Goal: Task Accomplishment & Management: Complete application form

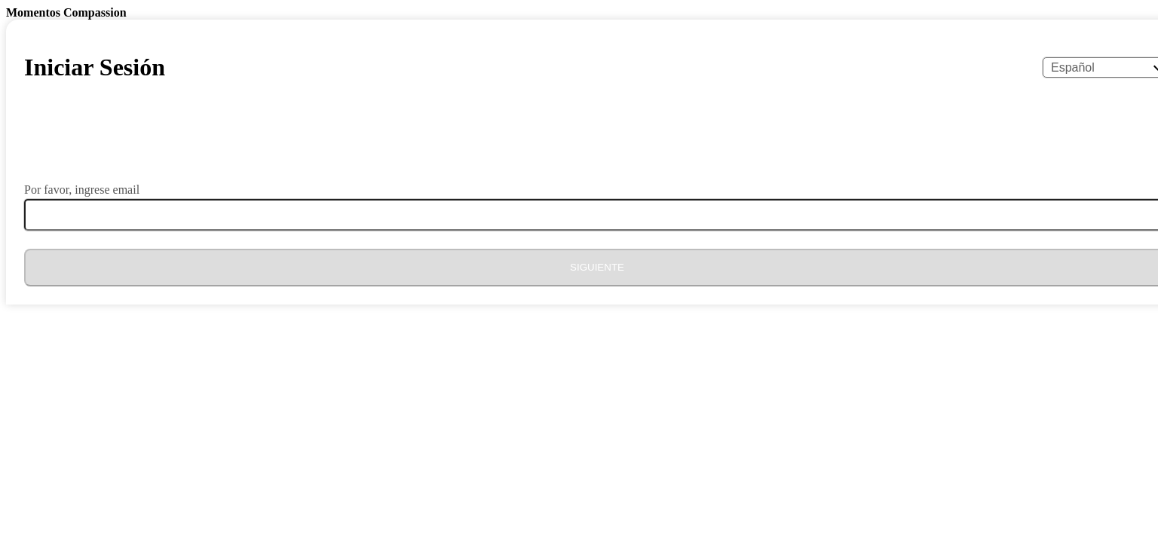
select select "es"
click at [1043, 78] on select "English Español Français አማርኛ ဗမာ bahasa Indonesia Oromiffa Português සිංහල Kis…" at bounding box center [1106, 67] width 127 height 20
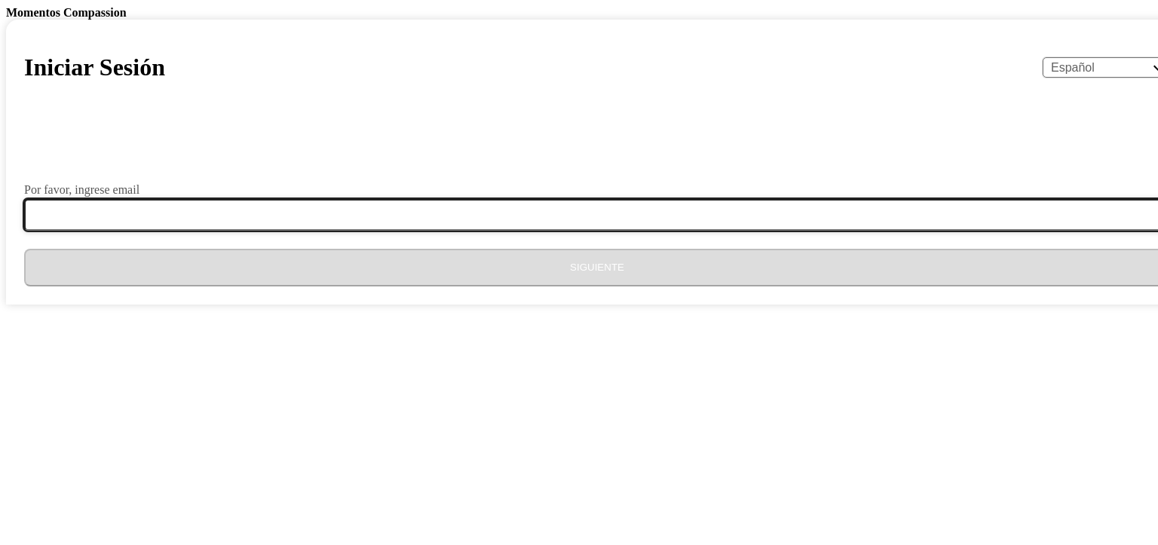
click at [548, 231] on input "Por favor, ingrese email" at bounding box center [606, 215] width 1164 height 32
type input "[EMAIL_ADDRESS][DOMAIN_NAME]"
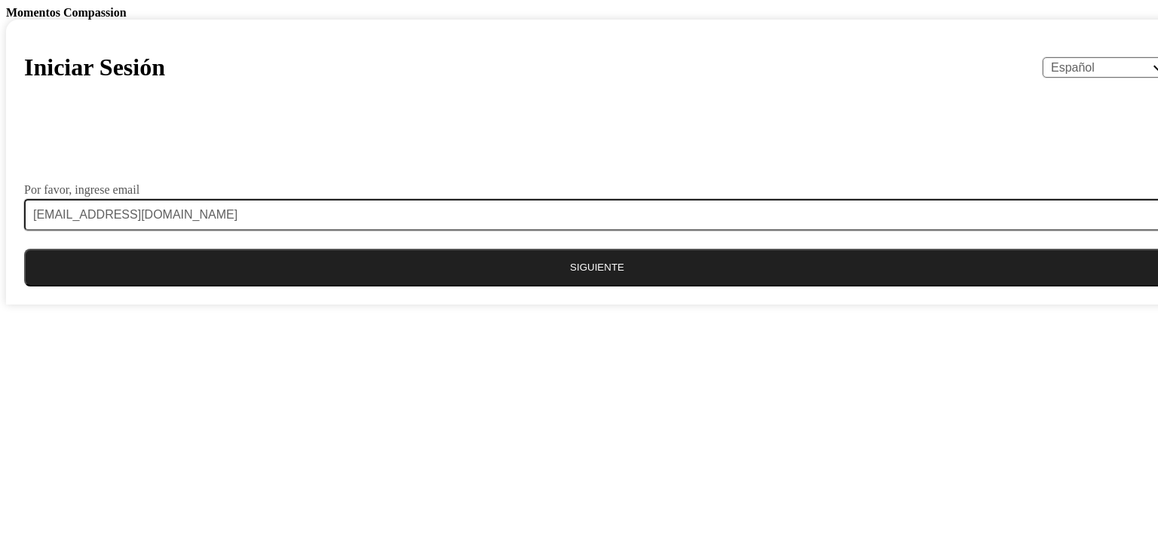
click at [508, 287] on button "Siguiente" at bounding box center [597, 268] width 1146 height 38
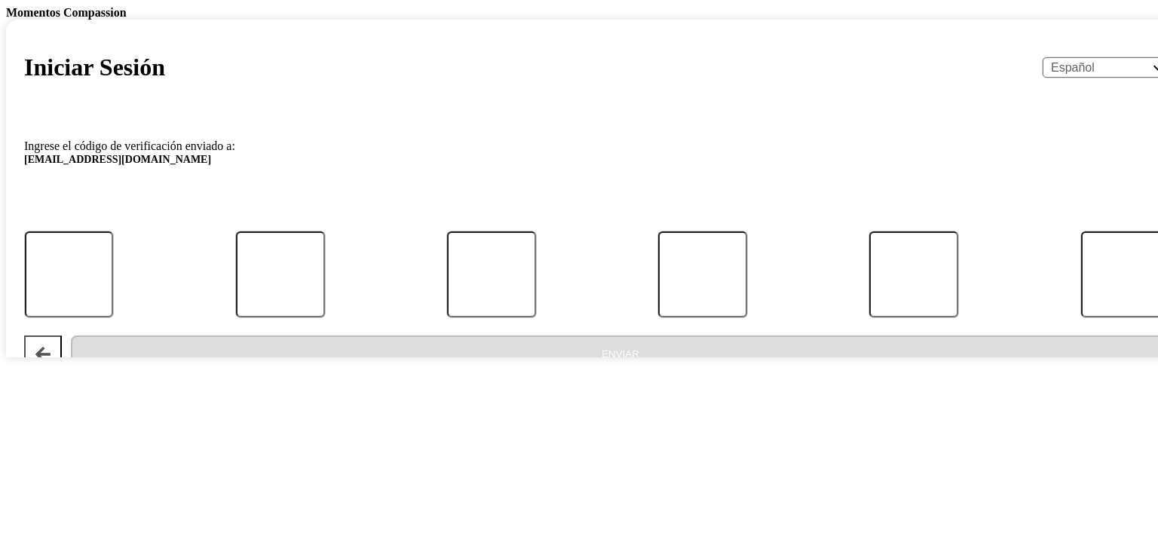
click at [452, 317] on div at bounding box center [598, 274] width 1192 height 86
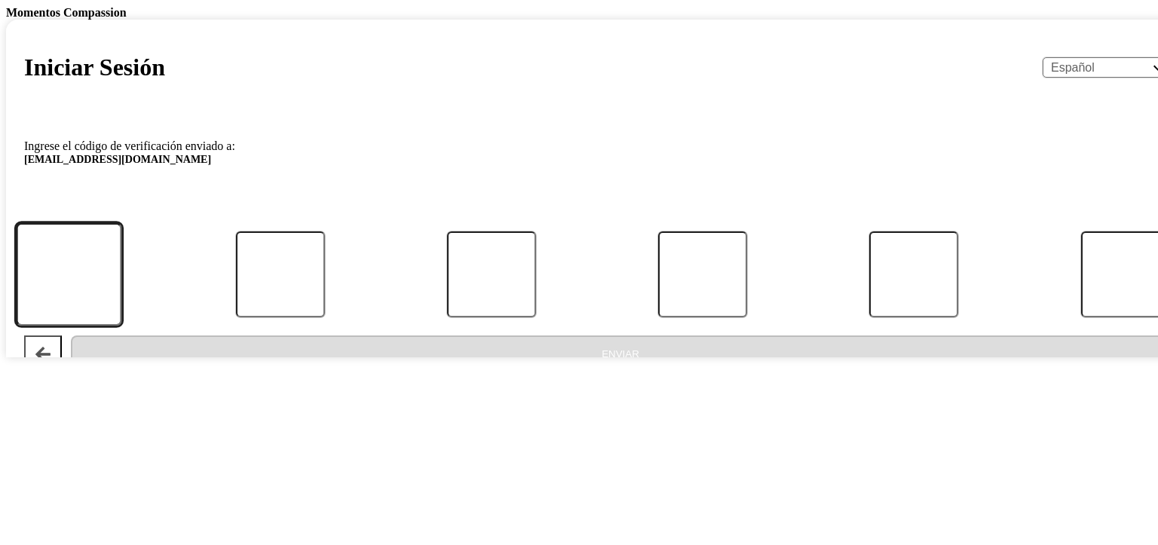
click at [122, 326] on input "Código" at bounding box center [69, 273] width 106 height 103
type input "1"
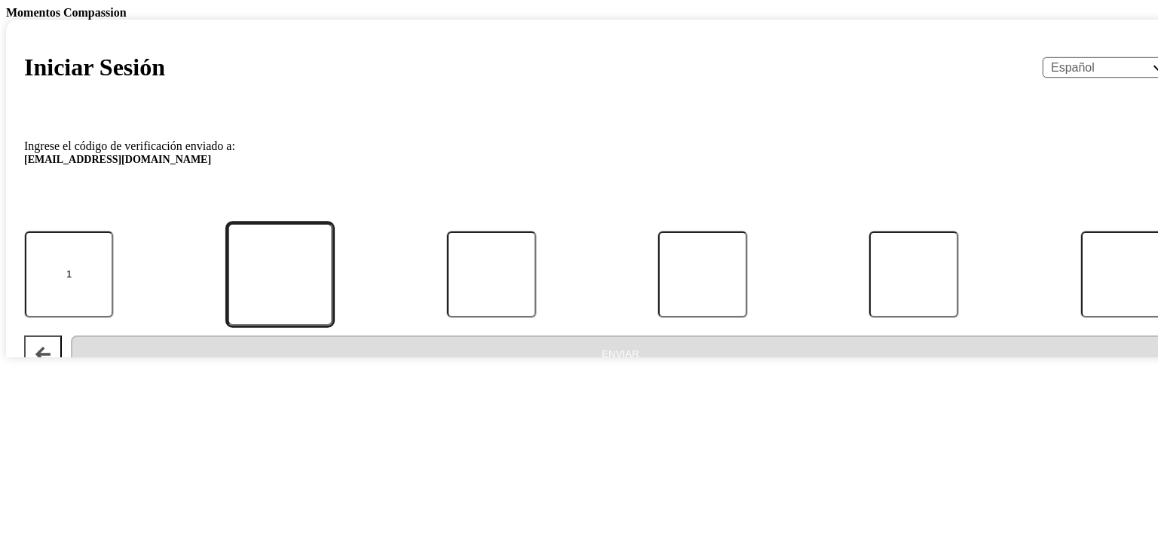
type input "4"
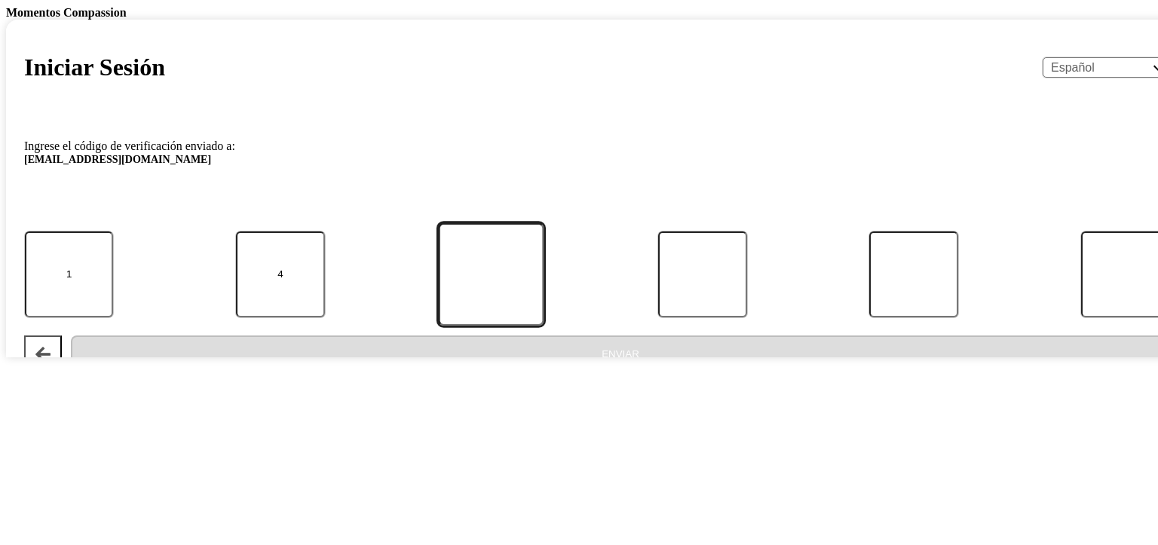
type input "4"
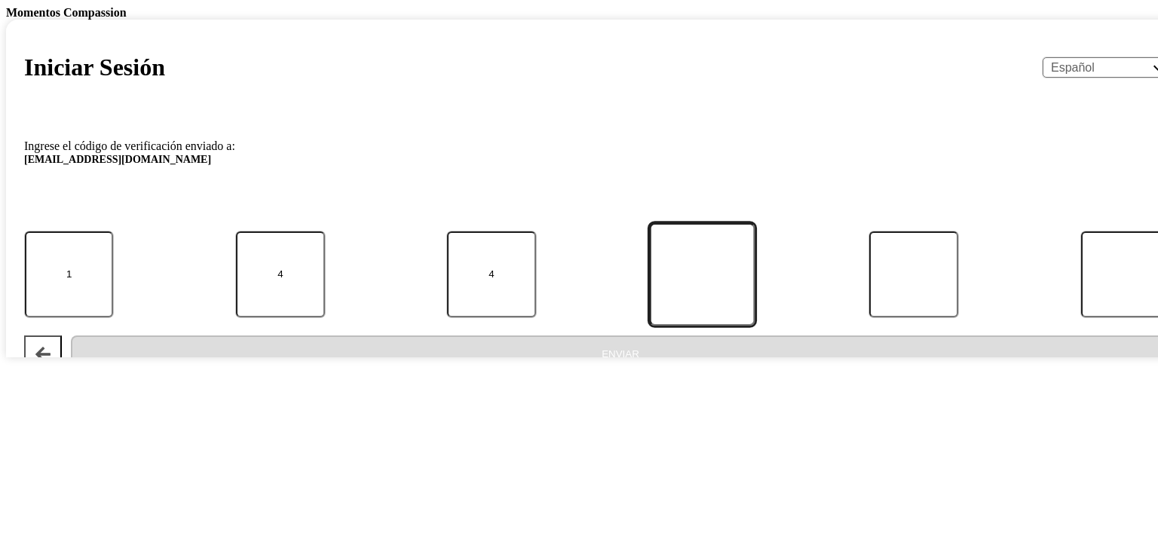
type input "0"
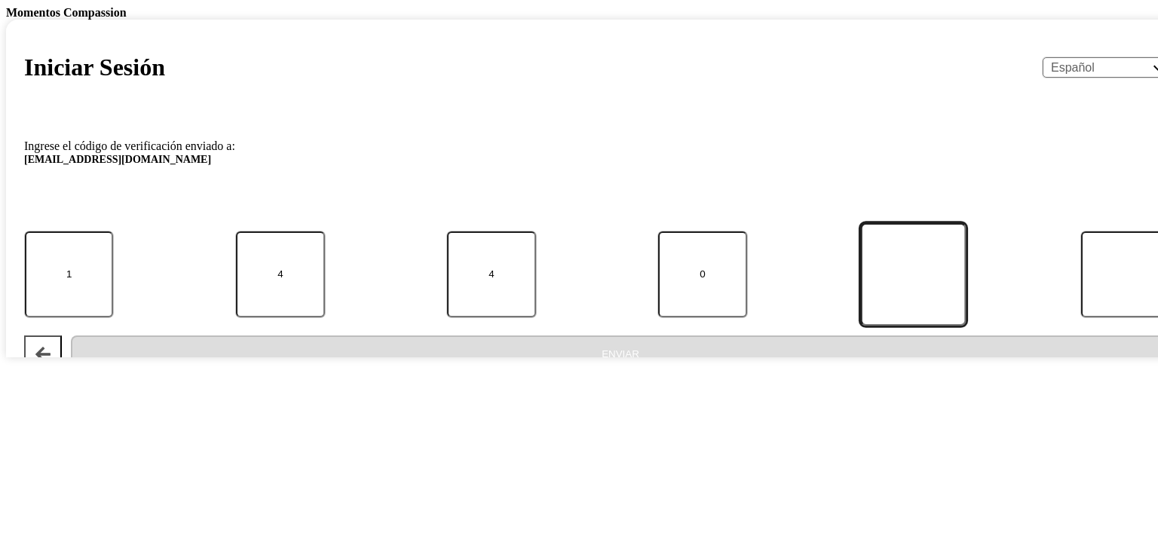
type input "6"
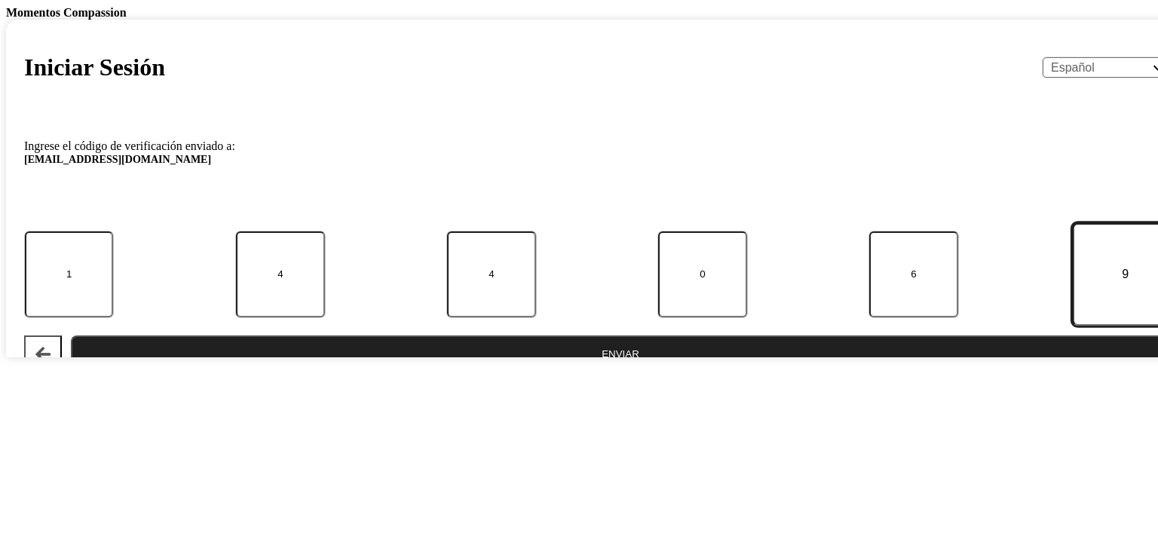
type input "9"
click at [564, 373] on button "Enviar" at bounding box center [620, 355] width 1099 height 38
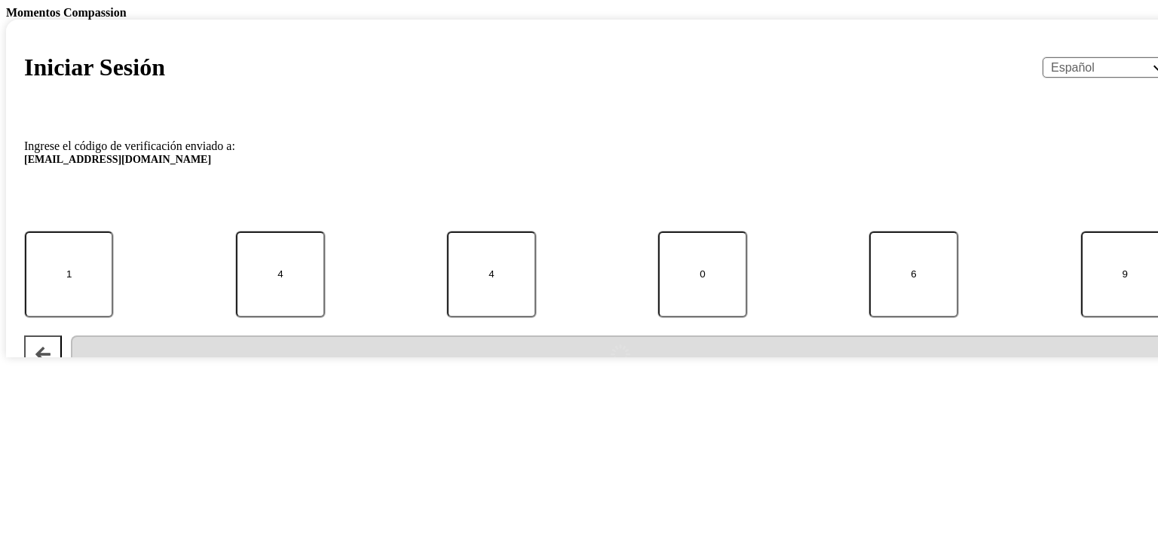
click at [559, 373] on div "submit" at bounding box center [620, 355] width 1087 height 38
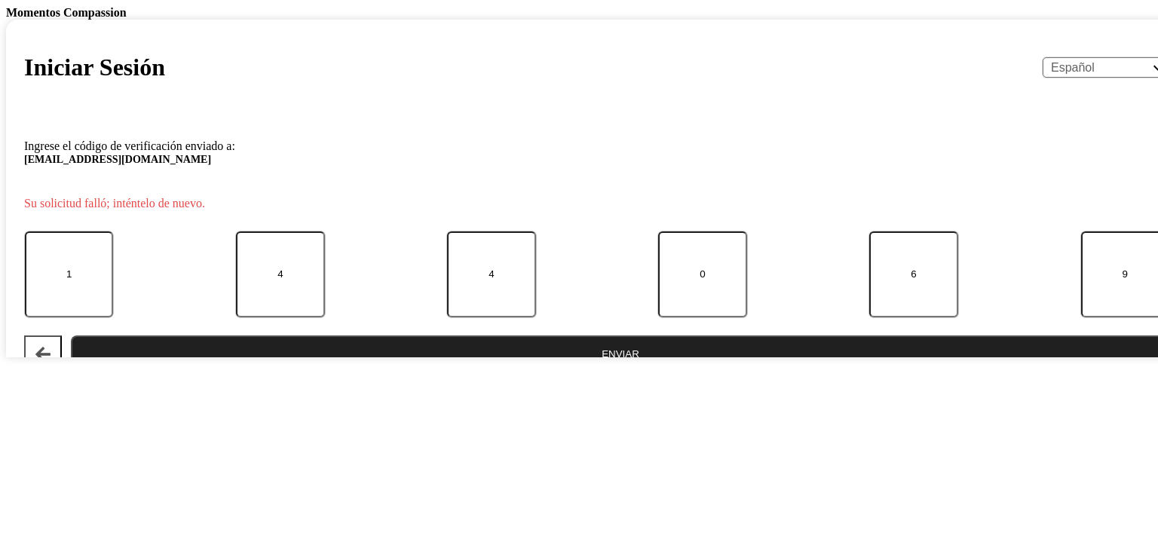
click at [113, 317] on input "1" at bounding box center [69, 274] width 88 height 86
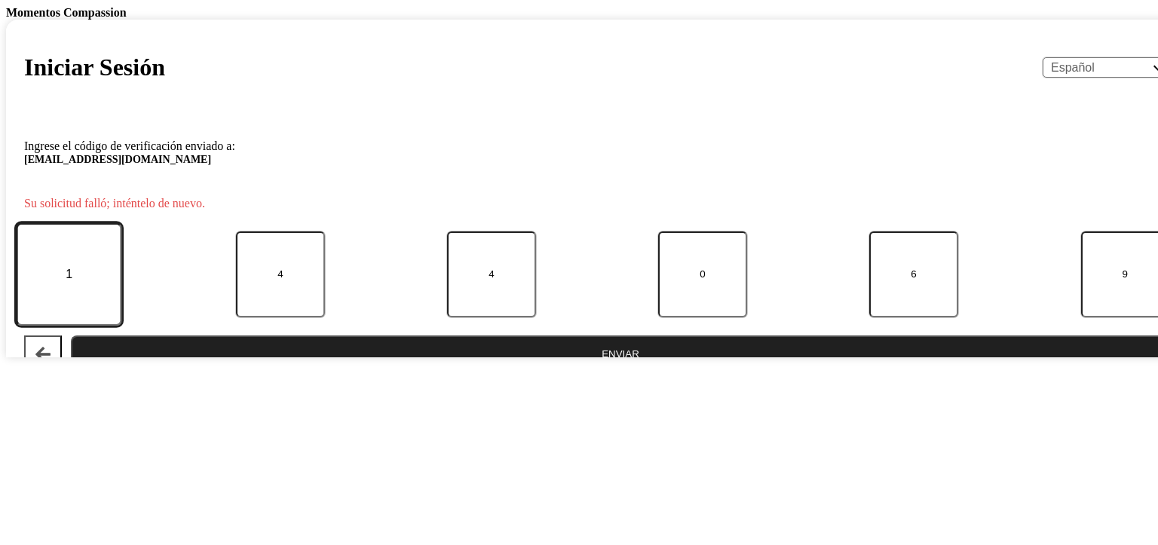
type input "4"
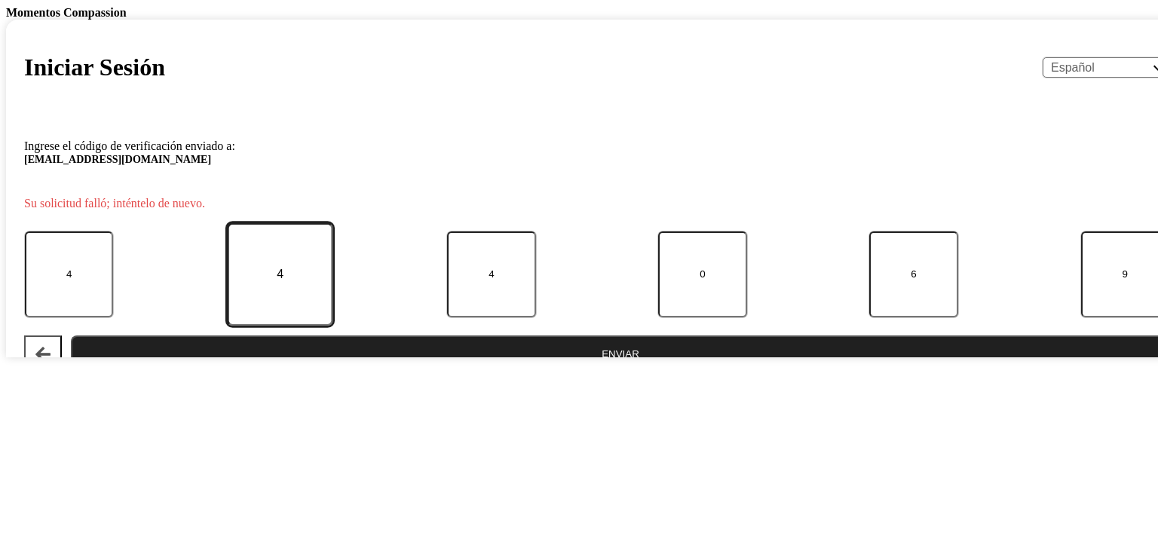
type input "8"
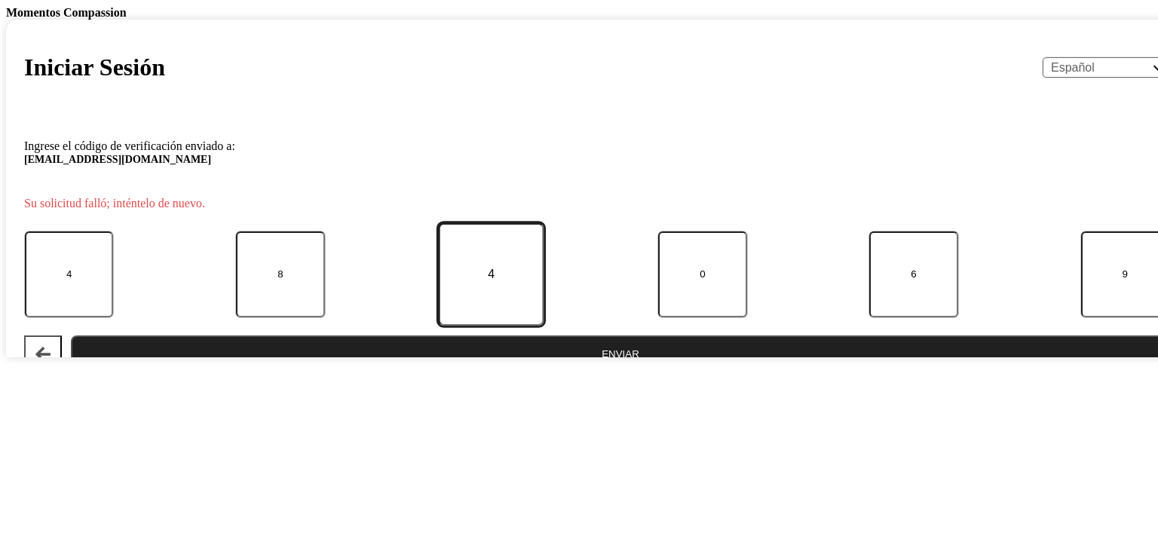
type input "3"
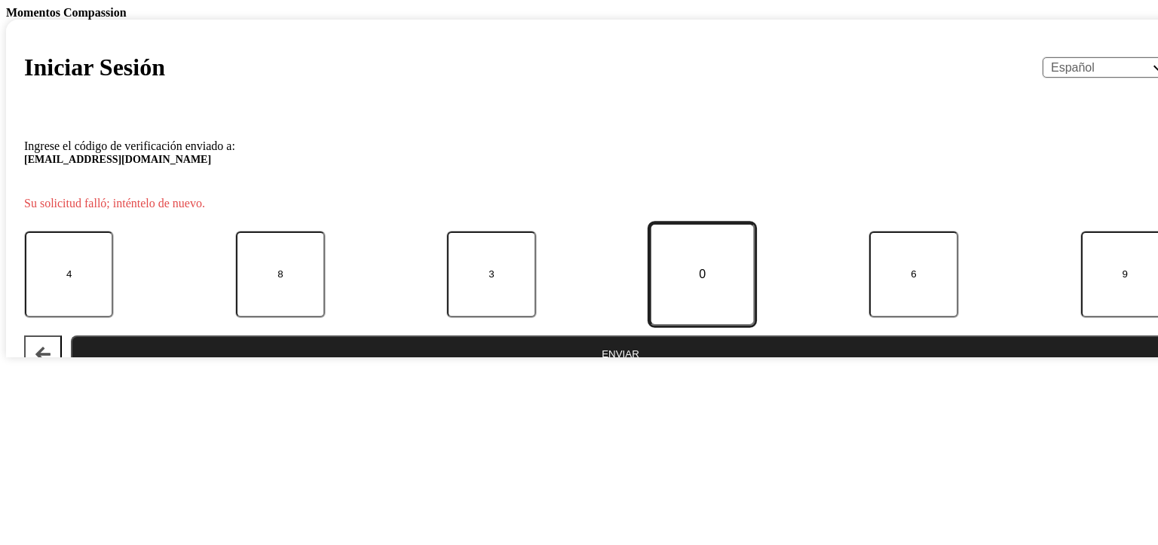
type input "6"
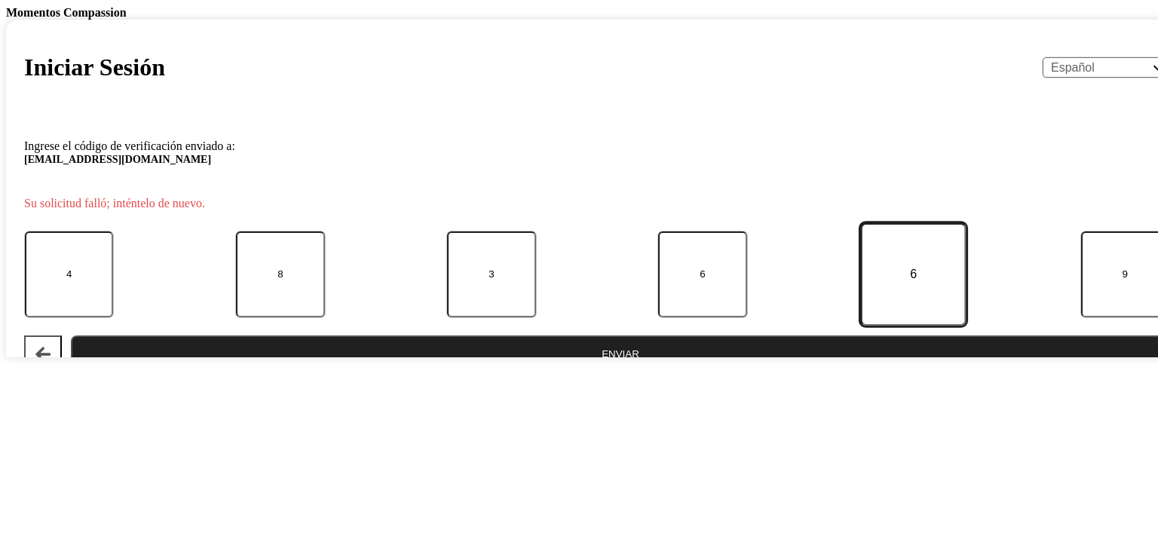
type input "1"
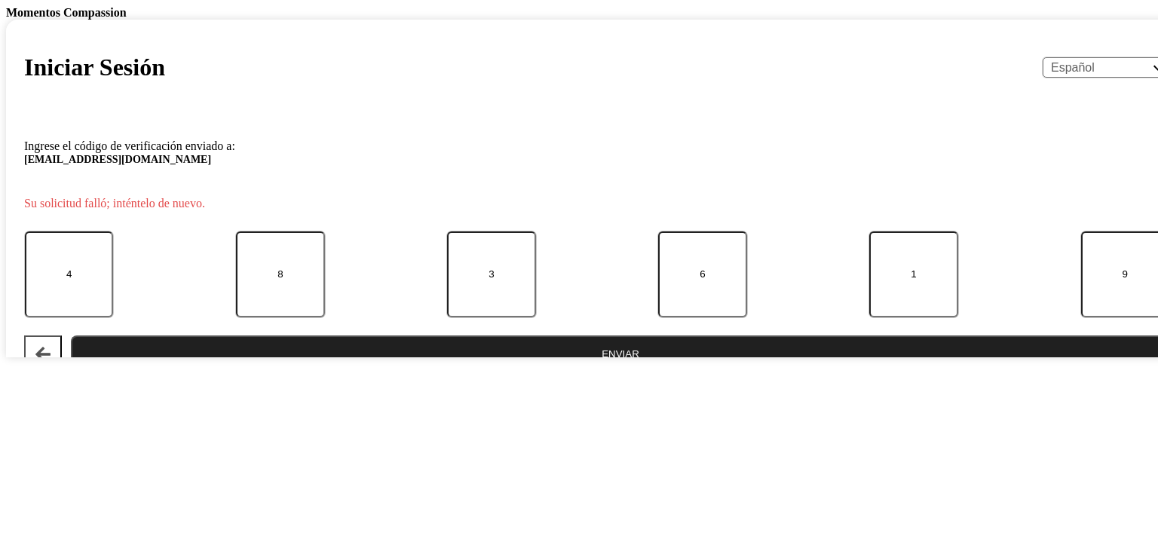
click at [585, 373] on button "Enviar" at bounding box center [620, 355] width 1099 height 38
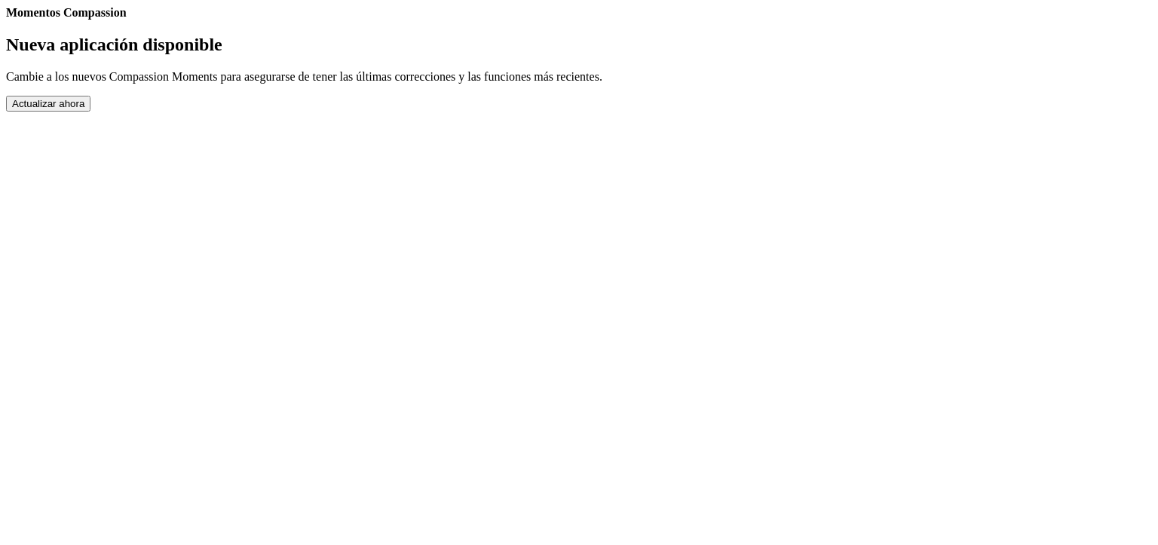
click at [90, 112] on button "Actualizar ahora" at bounding box center [48, 104] width 84 height 16
